Goal: Transaction & Acquisition: Register for event/course

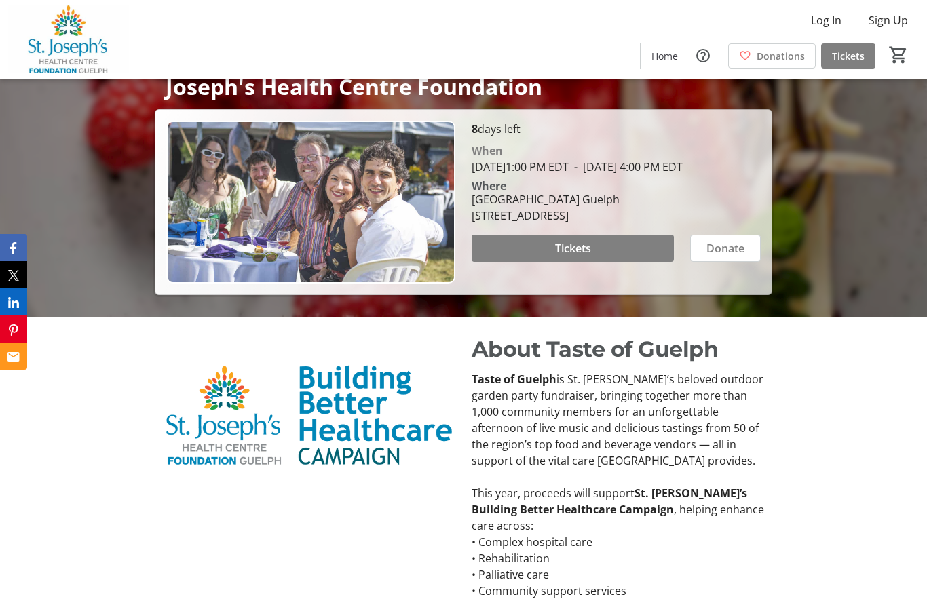
scroll to position [286, 0]
click at [602, 265] on span at bounding box center [573, 249] width 202 height 33
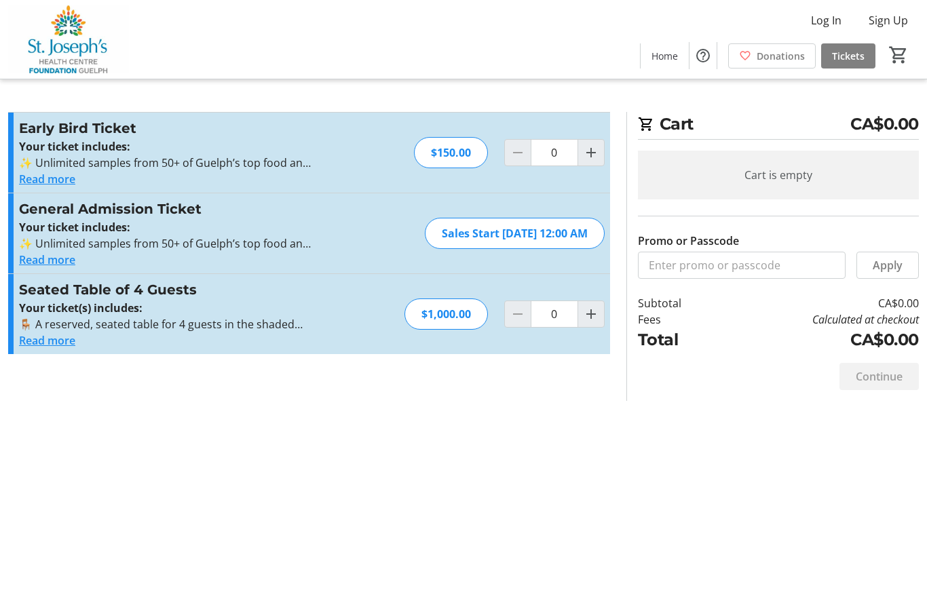
click at [61, 181] on button "Read more" at bounding box center [47, 179] width 56 height 16
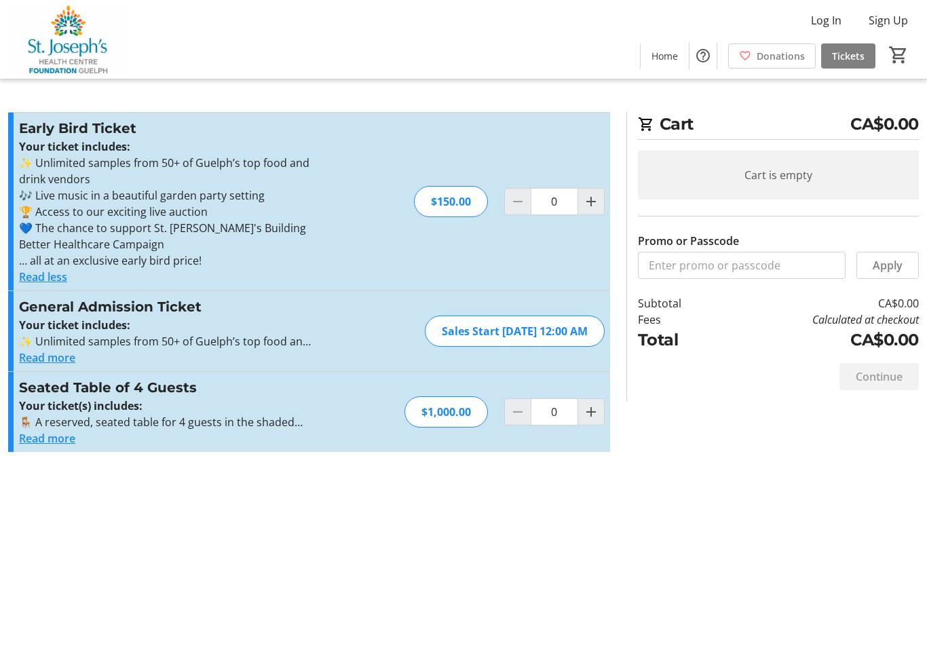
click at [70, 356] on button "Read more" at bounding box center [47, 358] width 56 height 16
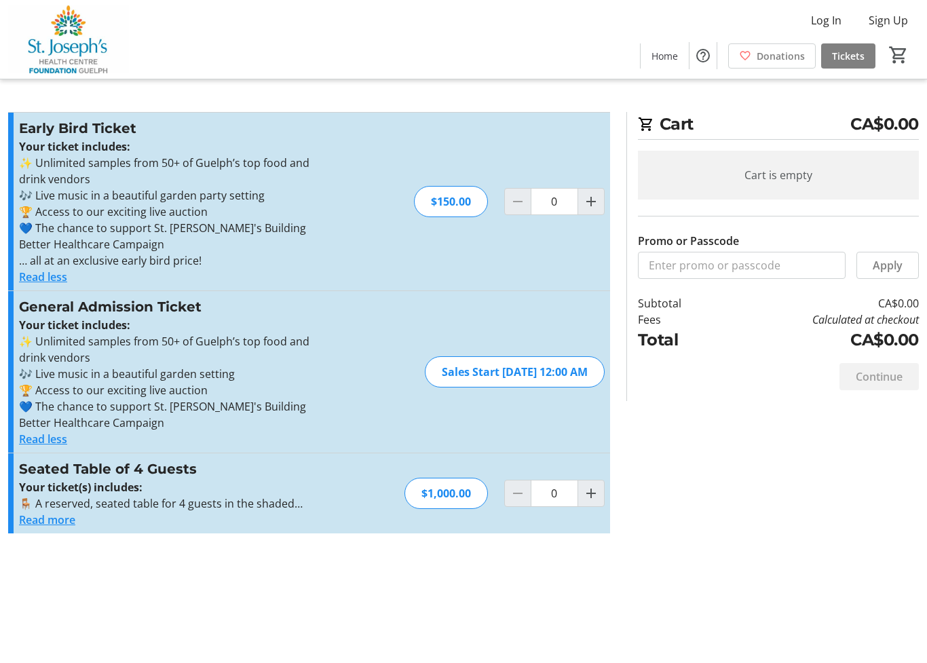
click at [72, 516] on button "Read more" at bounding box center [47, 520] width 56 height 16
